Goal: Transaction & Acquisition: Purchase product/service

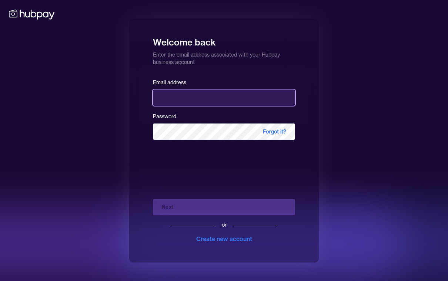
click at [185, 106] on input "email" at bounding box center [224, 98] width 142 height 16
type input "**********"
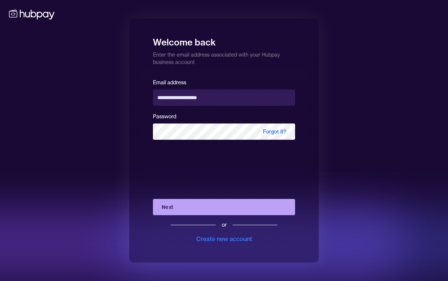
click at [224, 213] on button "Next" at bounding box center [224, 207] width 142 height 16
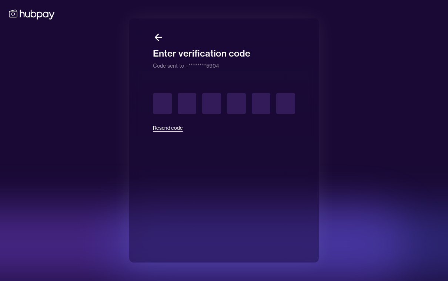
click at [168, 135] on button "Resend code" at bounding box center [168, 128] width 30 height 16
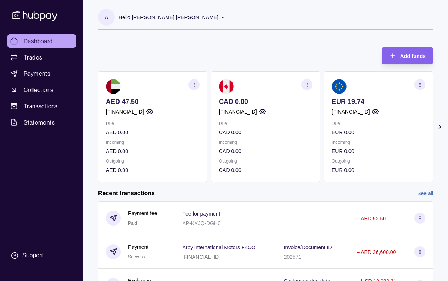
click at [439, 129] on icon at bounding box center [439, 126] width 7 height 7
click at [376, 150] on p "USD 0.00" at bounding box center [378, 151] width 94 height 8
click at [370, 138] on div "Due USD 0.00 Incoming USD 0.00 Outgoing USD 0.00" at bounding box center [378, 146] width 94 height 55
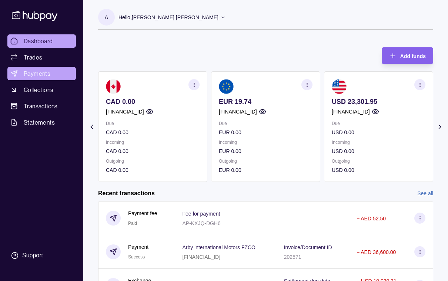
click at [29, 74] on span "Payments" at bounding box center [37, 73] width 27 height 9
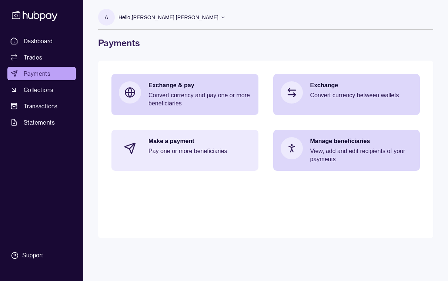
click at [185, 152] on p "Pay one or more beneficiaries" at bounding box center [199, 151] width 102 height 8
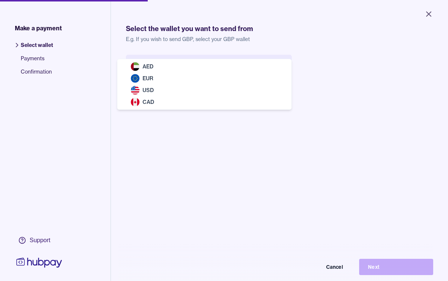
click at [283, 67] on body "Close Make a payment Select wallet Payments Confirmation Support Select the wal…" at bounding box center [224, 140] width 448 height 281
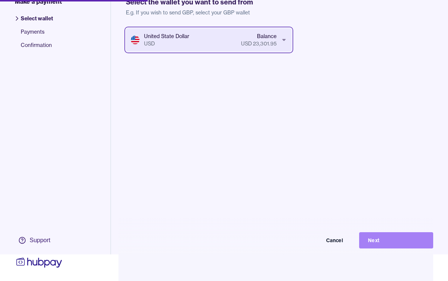
scroll to position [38, 0]
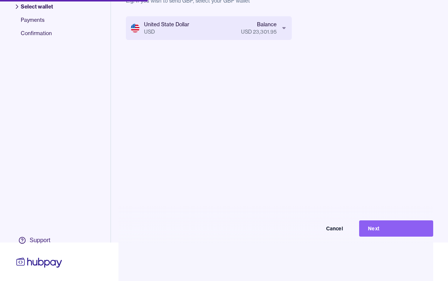
click at [396, 237] on button "Next" at bounding box center [396, 228] width 74 height 16
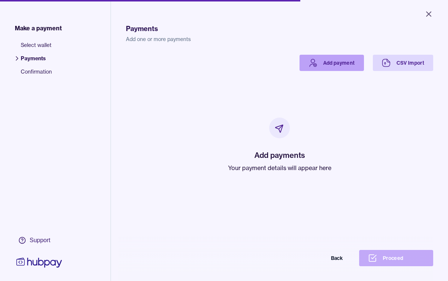
click at [328, 63] on link "Add payment" at bounding box center [331, 63] width 64 height 16
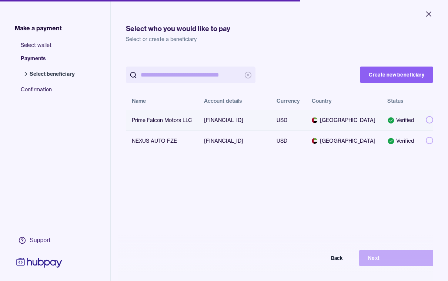
click at [430, 124] on button "button" at bounding box center [428, 119] width 7 height 7
click at [395, 266] on button "Next" at bounding box center [396, 258] width 74 height 16
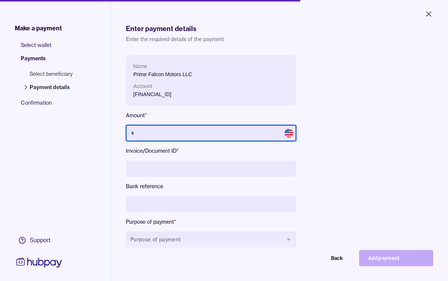
click at [167, 131] on input "text" at bounding box center [211, 133] width 170 height 16
type input "******"
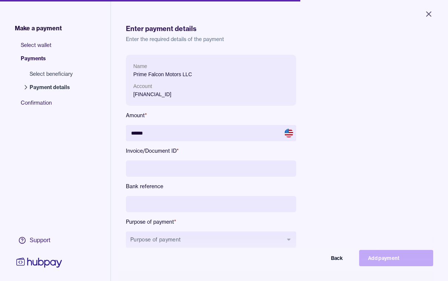
click at [144, 169] on input at bounding box center [211, 169] width 170 height 16
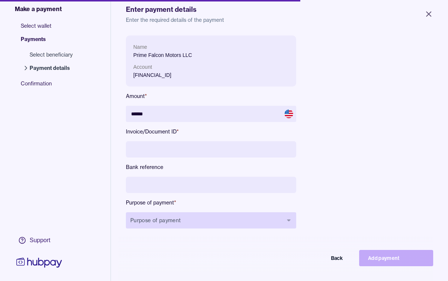
scroll to position [24, 0]
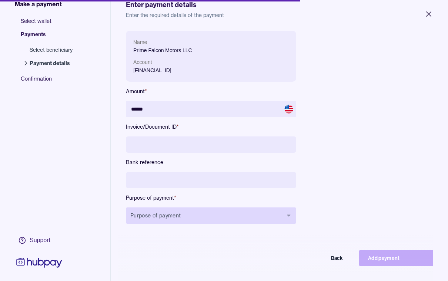
click at [288, 216] on button "Purpose of payment" at bounding box center [211, 216] width 170 height 16
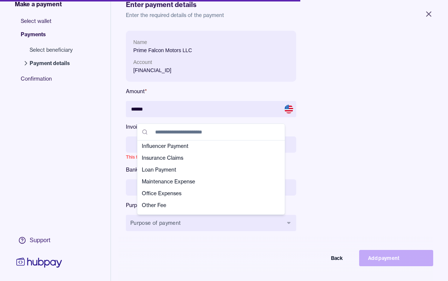
scroll to position [140, 0]
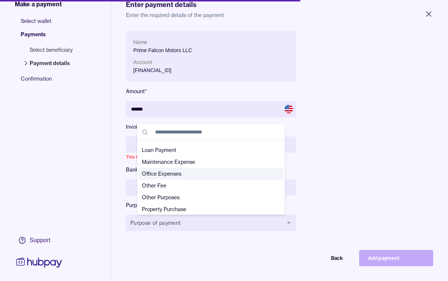
click at [380, 152] on div "Name Prime Falcon Motors LLC Account AE010291190233300105574 Amount * ****** In…" at bounding box center [279, 137] width 307 height 212
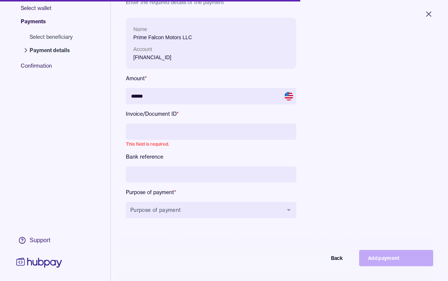
scroll to position [38, 0]
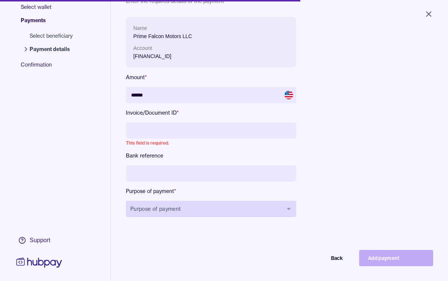
click at [290, 210] on icon "button" at bounding box center [289, 209] width 6 height 6
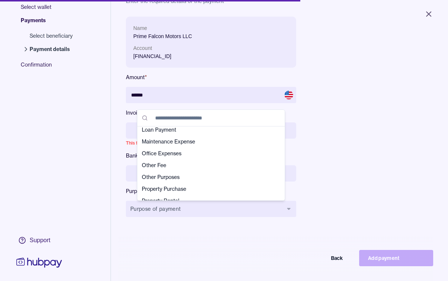
scroll to position [148, 0]
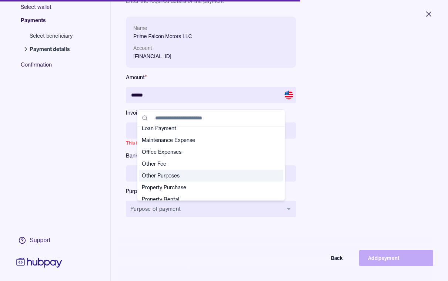
click at [166, 176] on span "Other Purposes" at bounding box center [206, 175] width 129 height 7
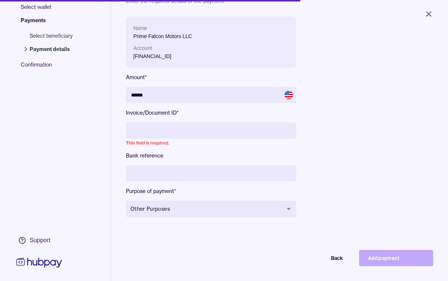
click at [169, 131] on input at bounding box center [211, 130] width 170 height 16
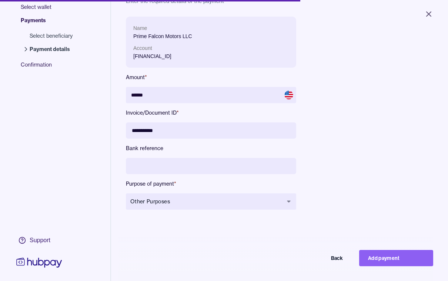
scroll to position [58, 0]
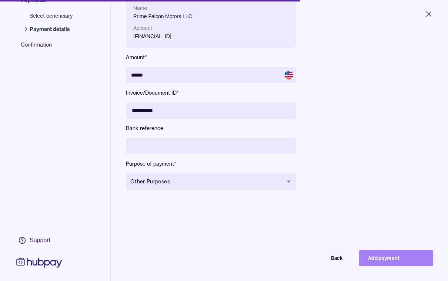
type input "**********"
click at [401, 266] on button "Add payment" at bounding box center [396, 258] width 74 height 16
type input "*****"
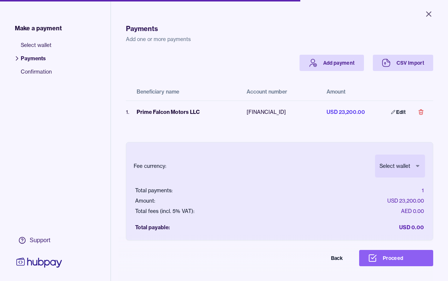
select select "***"
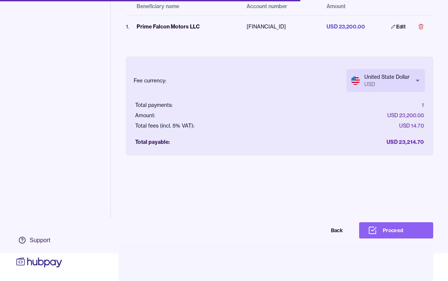
scroll to position [30, 0]
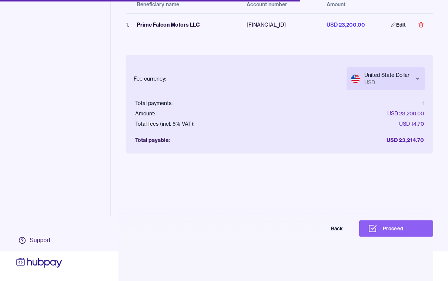
click at [394, 237] on button "Proceed" at bounding box center [396, 228] width 74 height 16
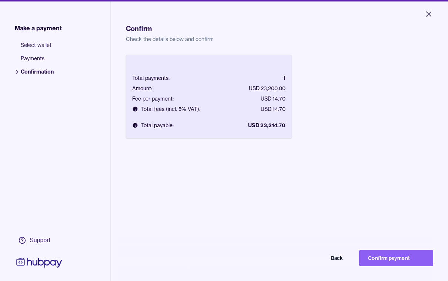
click at [400, 266] on button "Confirm payment" at bounding box center [396, 258] width 74 height 16
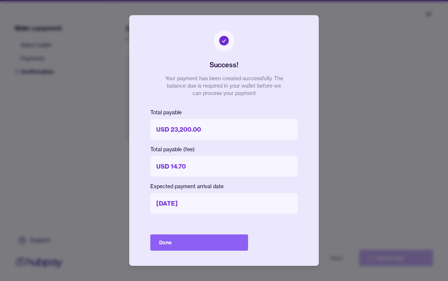
click at [217, 249] on button "Done" at bounding box center [199, 243] width 98 height 16
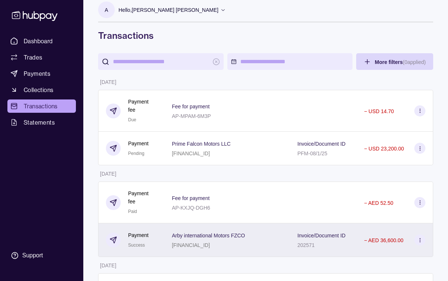
scroll to position [7, 0]
